Goal: Information Seeking & Learning: Check status

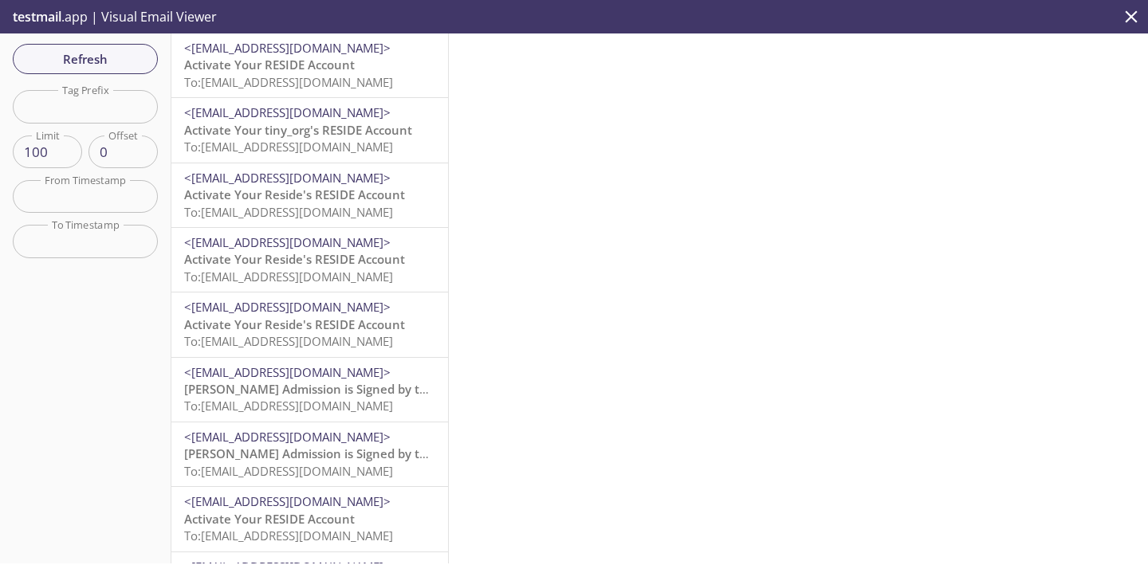
click at [332, 66] on span "Activate Your RESIDE Account" at bounding box center [269, 65] width 171 height 16
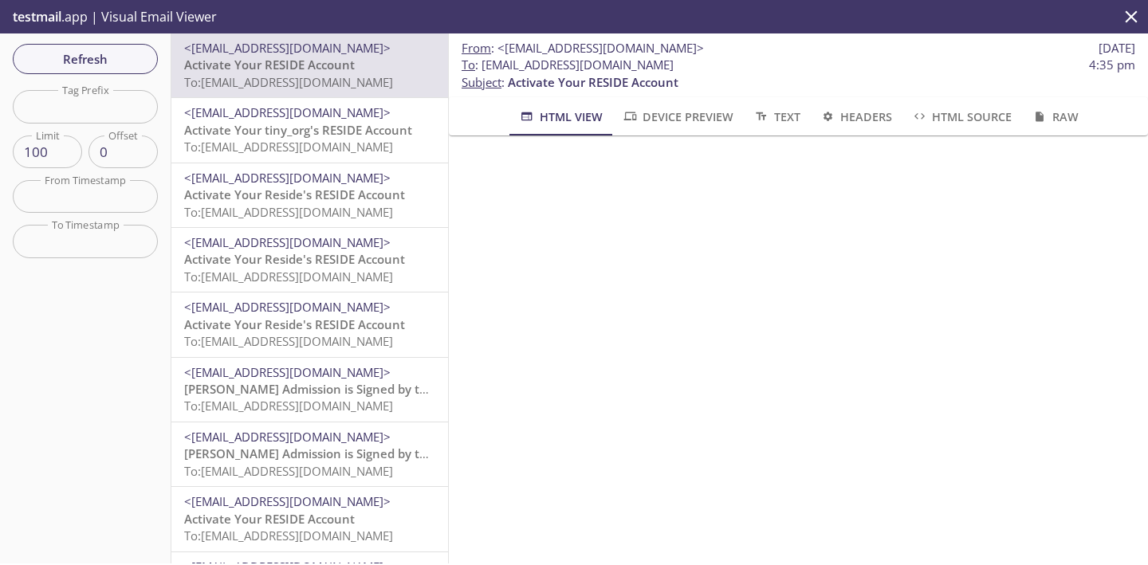
drag, startPoint x: 772, startPoint y: 63, endPoint x: 482, endPoint y: 67, distance: 289.4
click at [482, 67] on span "To : [EMAIL_ADDRESS][DOMAIN_NAME] 4:35 pm" at bounding box center [799, 65] width 674 height 17
copy span "[EMAIL_ADDRESS][DOMAIN_NAME]"
click at [142, 61] on span "Refresh" at bounding box center [86, 59] width 120 height 21
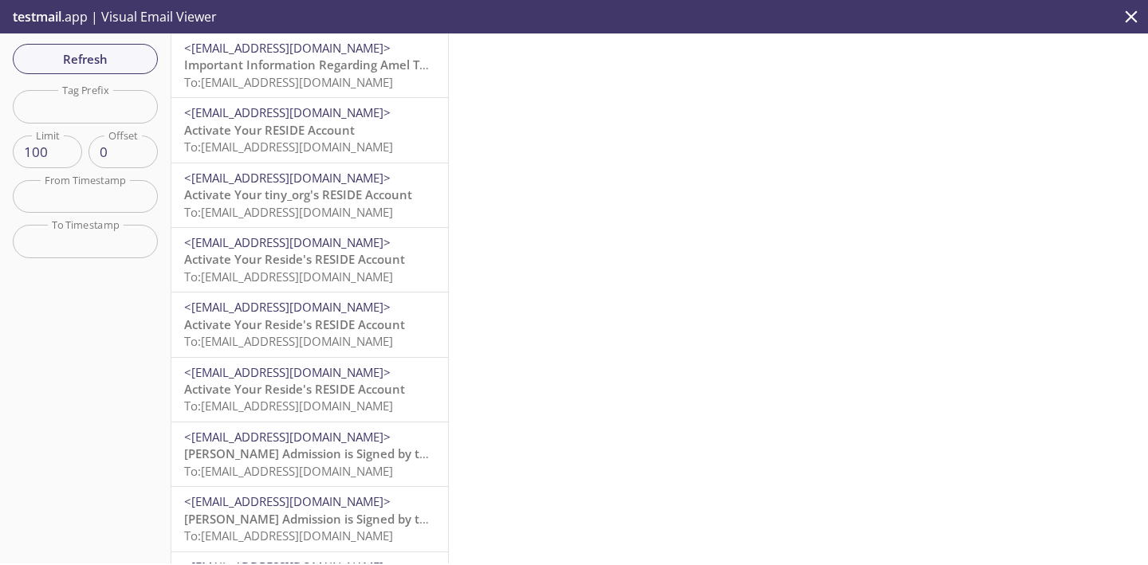
click at [281, 72] on span "Important Information Regarding Amel Test's Admission to ACME 2019" at bounding box center [387, 65] width 407 height 16
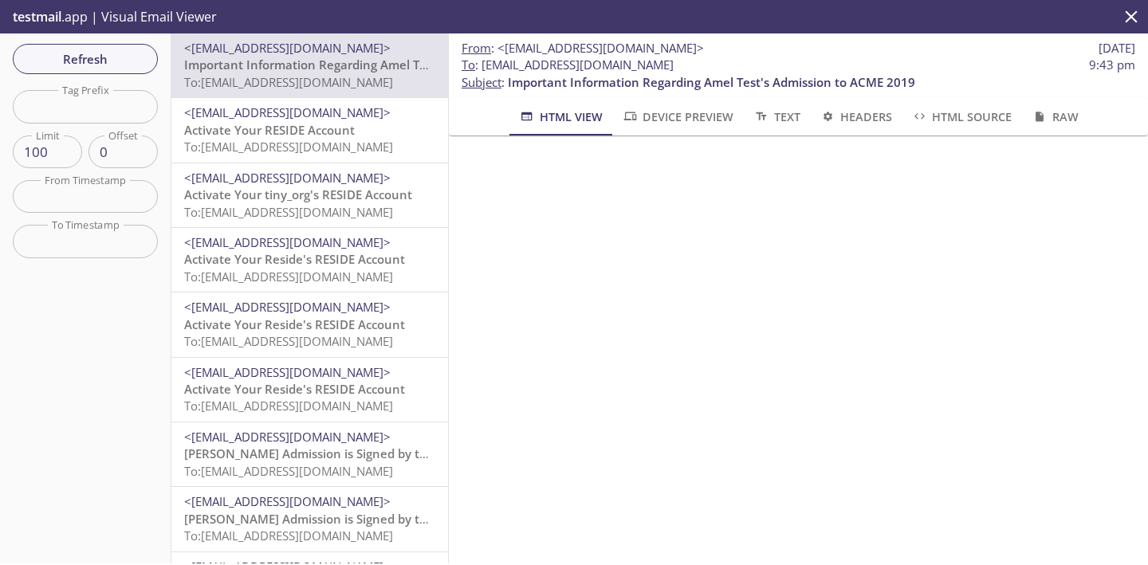
scroll to position [22, 0]
click at [147, 57] on button "Refresh" at bounding box center [85, 59] width 145 height 30
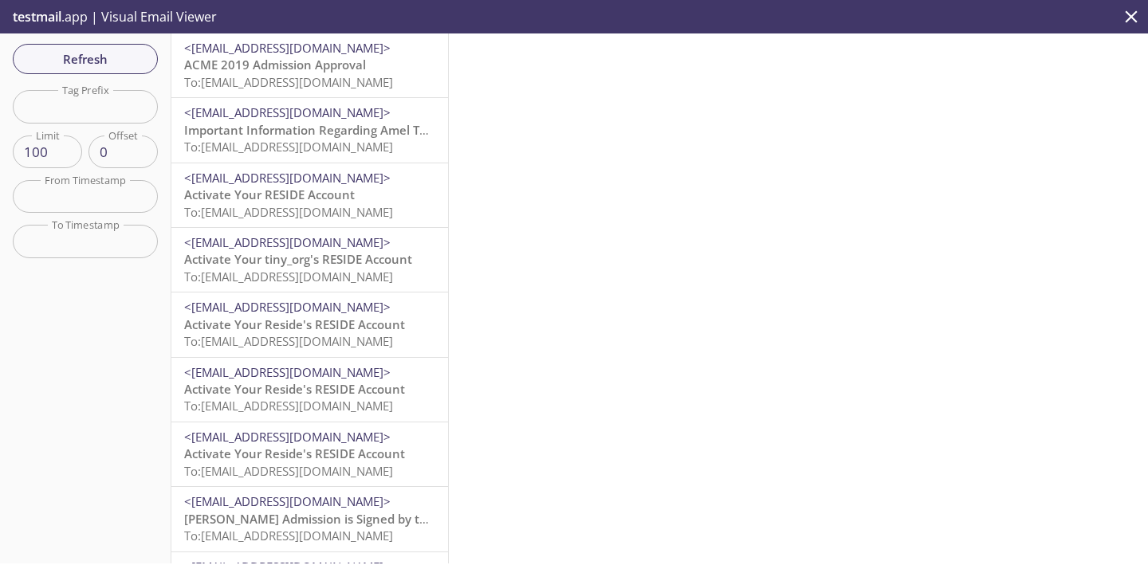
click at [304, 77] on span "To: [EMAIL_ADDRESS][DOMAIN_NAME]" at bounding box center [288, 82] width 209 height 16
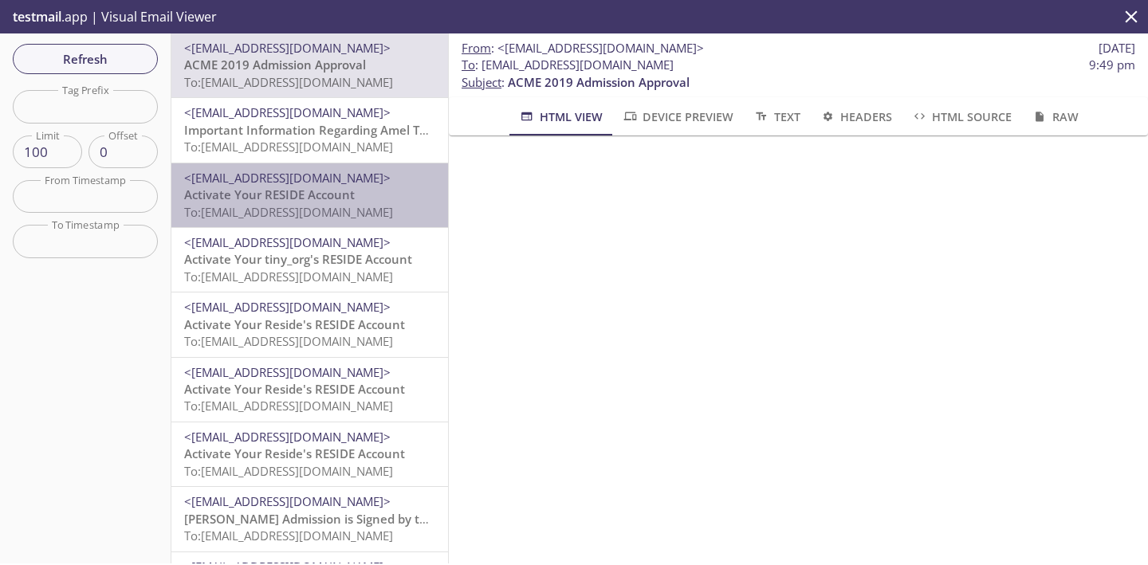
click at [366, 179] on span "<[EMAIL_ADDRESS][DOMAIN_NAME]>" at bounding box center [309, 178] width 251 height 17
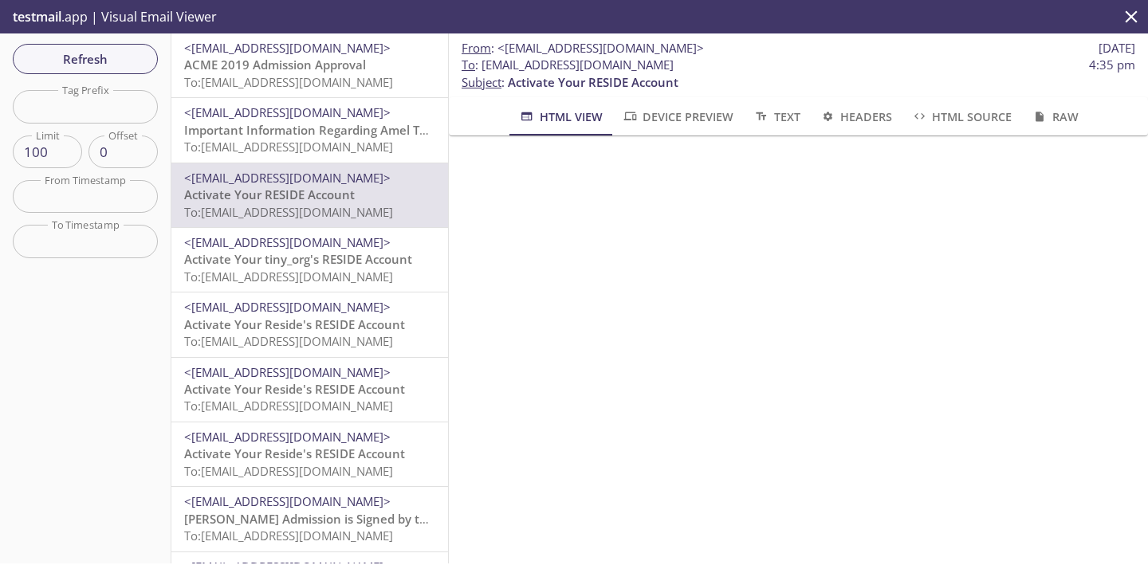
drag, startPoint x: 767, startPoint y: 64, endPoint x: 480, endPoint y: 66, distance: 287.0
click at [480, 66] on span "To : [EMAIL_ADDRESS][DOMAIN_NAME] 4:35 pm" at bounding box center [799, 65] width 674 height 17
copy span "[EMAIL_ADDRESS][DOMAIN_NAME]"
click at [131, 57] on span "Refresh" at bounding box center [86, 59] width 120 height 21
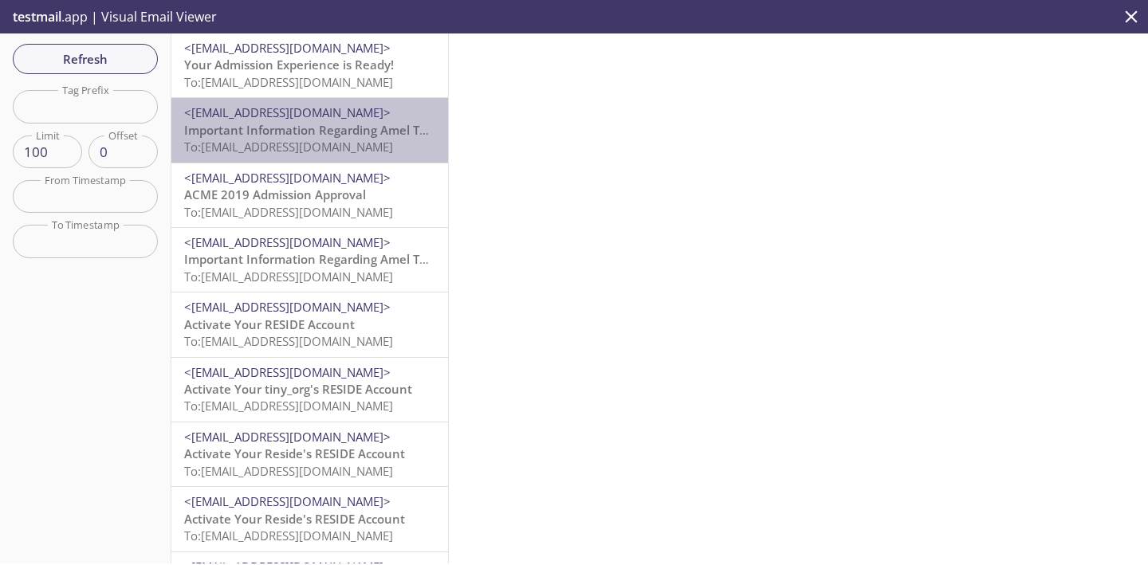
click at [269, 135] on span "Important Information Regarding Amel Test's Admission to ACME 2019" at bounding box center [387, 130] width 407 height 16
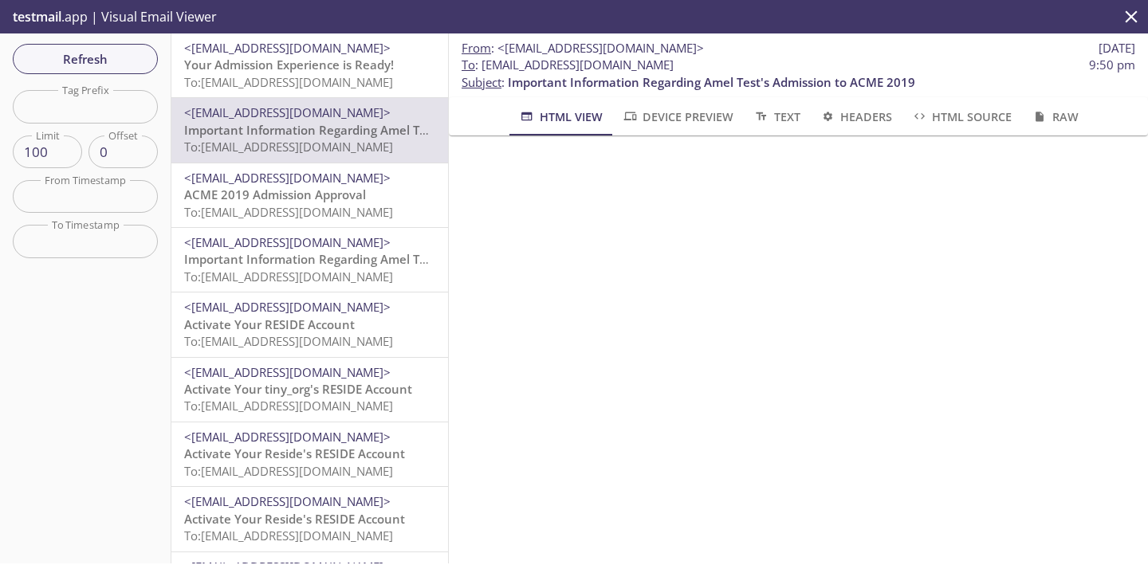
click at [300, 81] on span "To: [EMAIL_ADDRESS][DOMAIN_NAME]" at bounding box center [288, 82] width 209 height 16
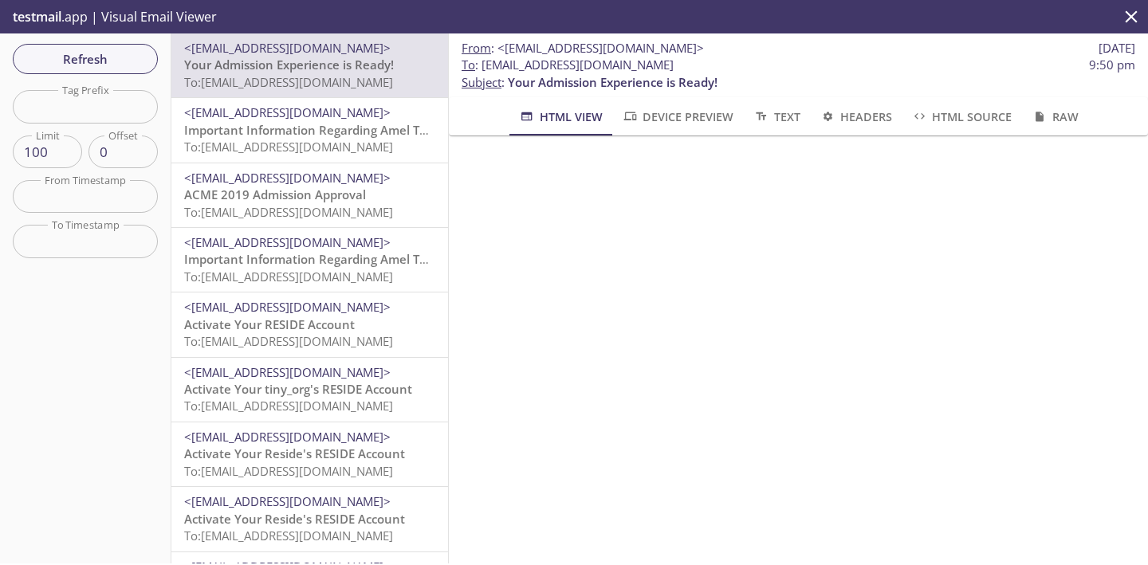
click at [334, 147] on span "To: [EMAIL_ADDRESS][DOMAIN_NAME]" at bounding box center [288, 147] width 209 height 16
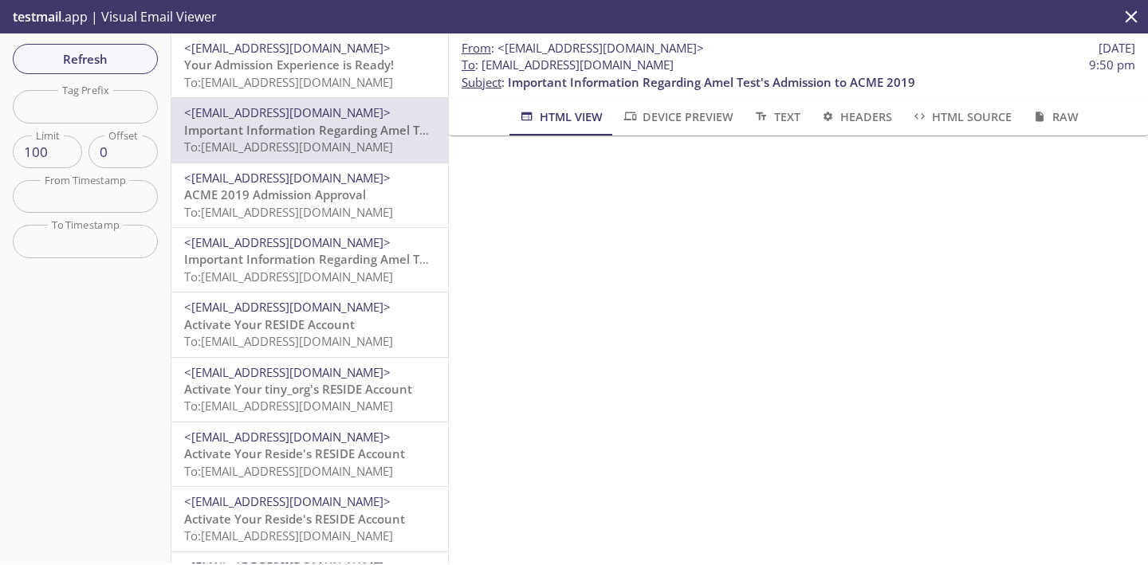
click at [325, 83] on span "To: [EMAIL_ADDRESS][DOMAIN_NAME]" at bounding box center [288, 82] width 209 height 16
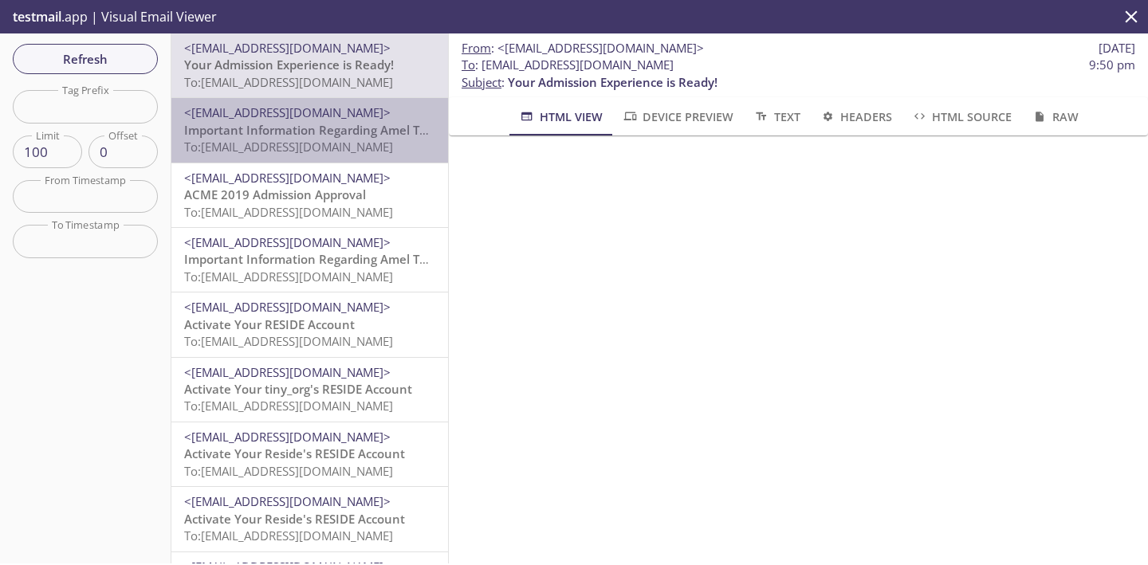
click at [367, 129] on span "Important Information Regarding Amel Test's Admission to ACME 2019" at bounding box center [387, 130] width 407 height 16
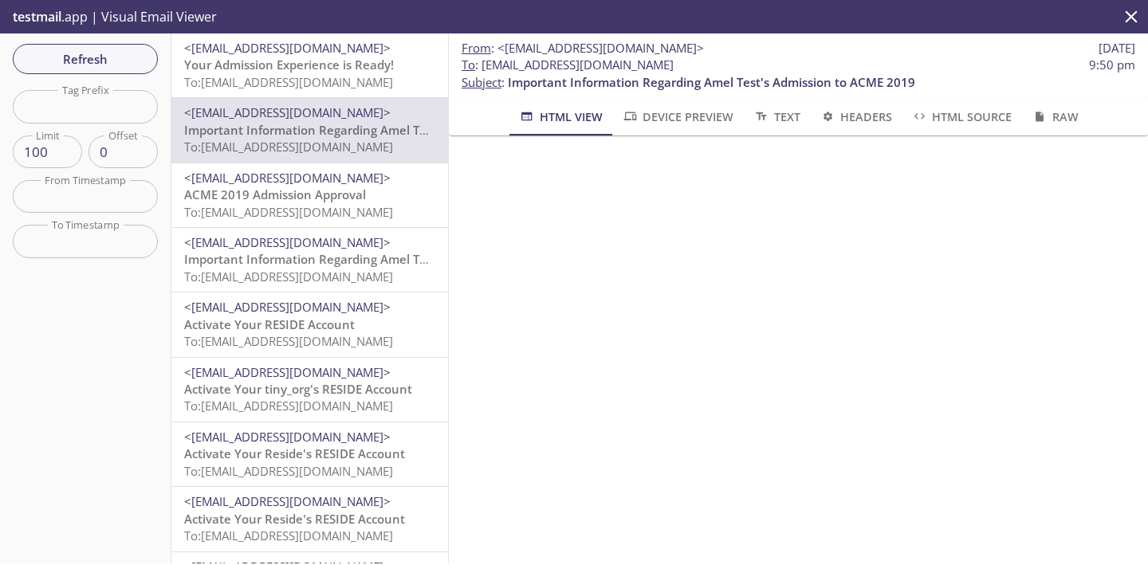
scroll to position [58, 0]
